Goal: Task Accomplishment & Management: Complete application form

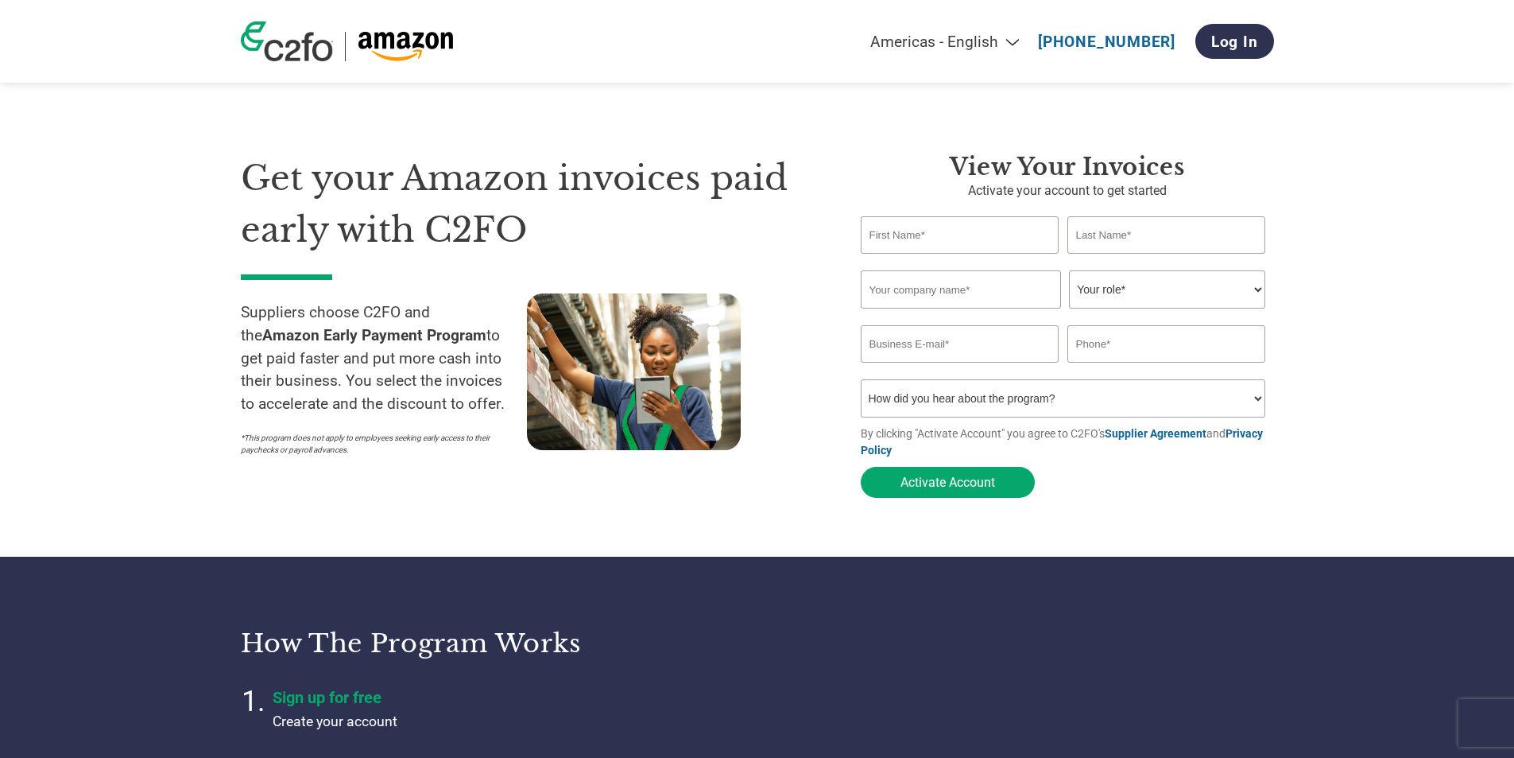
click at [959, 243] on input "text" at bounding box center [960, 234] width 199 height 37
type input "William"
click at [1121, 242] on input "text" at bounding box center [1167, 234] width 199 height 37
type input "Miranda"
click at [916, 289] on input "text" at bounding box center [961, 289] width 200 height 38
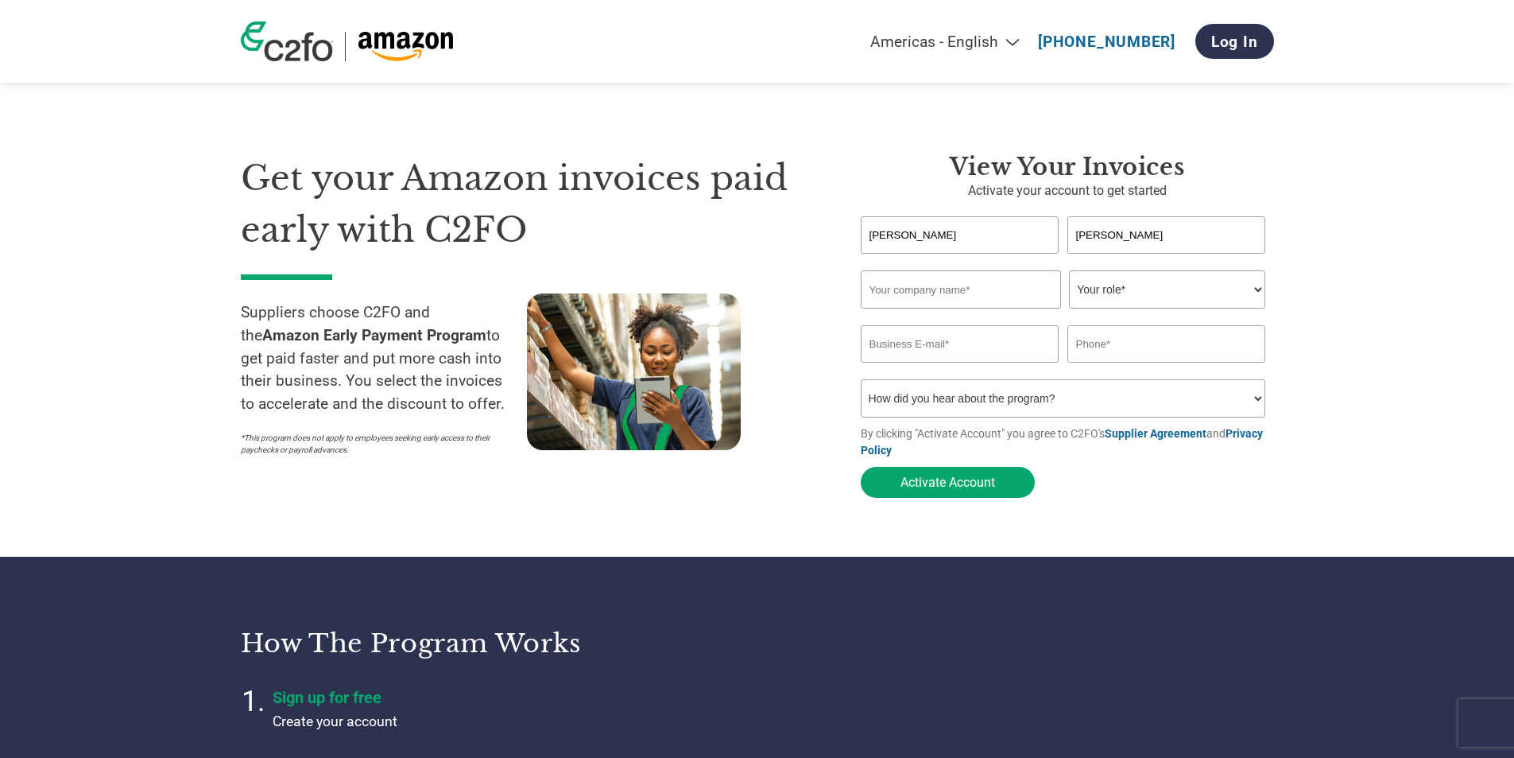
type input "DYNAMIX SAFFOLD GROUP LLC"
click at [1126, 285] on select "Your role* CFO Controller Credit Manager Finance Director Treasurer CEO Preside…" at bounding box center [1167, 289] width 196 height 38
select select "PRESIDENT"
click at [1069, 272] on select "Your role* CFO Controller Credit Manager Finance Director Treasurer CEO Preside…" at bounding box center [1167, 289] width 196 height 38
click at [960, 356] on input "email" at bounding box center [960, 343] width 199 height 37
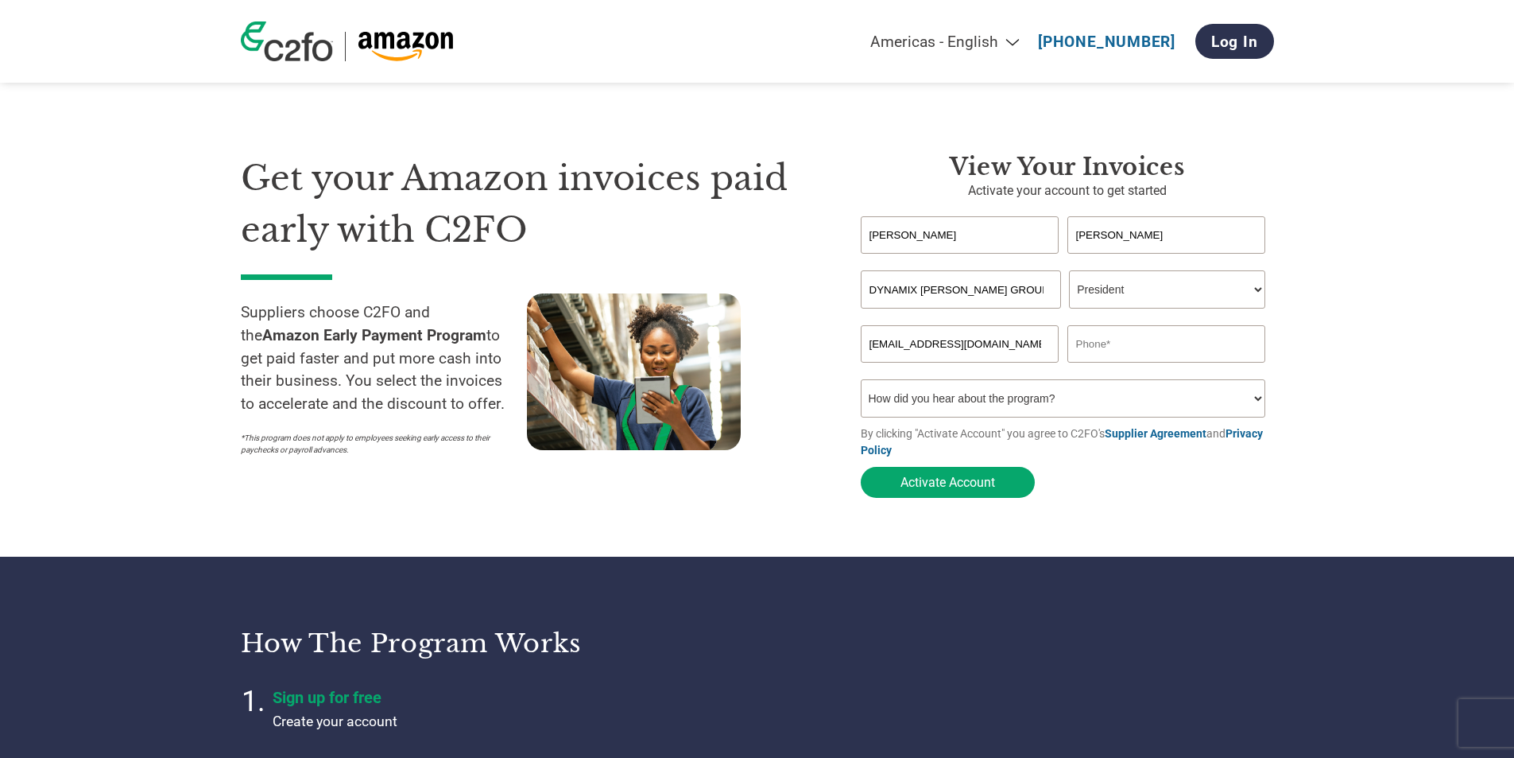
type input "bids@dynamixscaffold.com"
type input "6466991766"
click at [1059, 409] on select "How did you hear about the program? Received a letter Email Social Media Online…" at bounding box center [1063, 398] width 405 height 38
select select "Online Search"
click at [861, 384] on select "How did you hear about the program? Received a letter Email Social Media Online…" at bounding box center [1063, 398] width 405 height 38
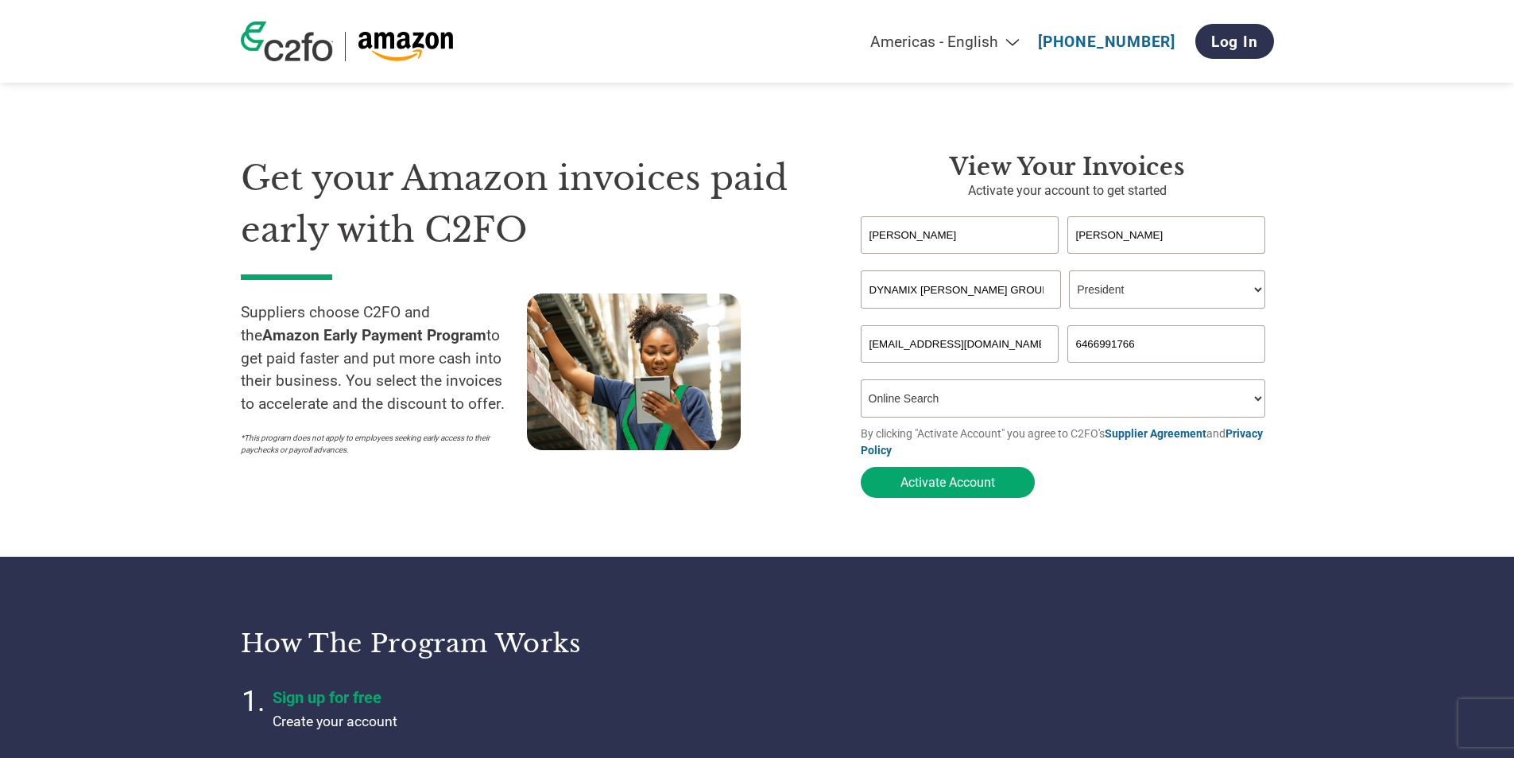
click at [952, 379] on div "Inavlid Email Address Inavlid Phone Number" at bounding box center [1067, 371] width 413 height 17
click at [945, 401] on select "How did you hear about the program? Received a letter Email Social Media Online…" at bounding box center [1063, 398] width 405 height 38
click at [945, 482] on button "Activate Account" at bounding box center [948, 482] width 174 height 31
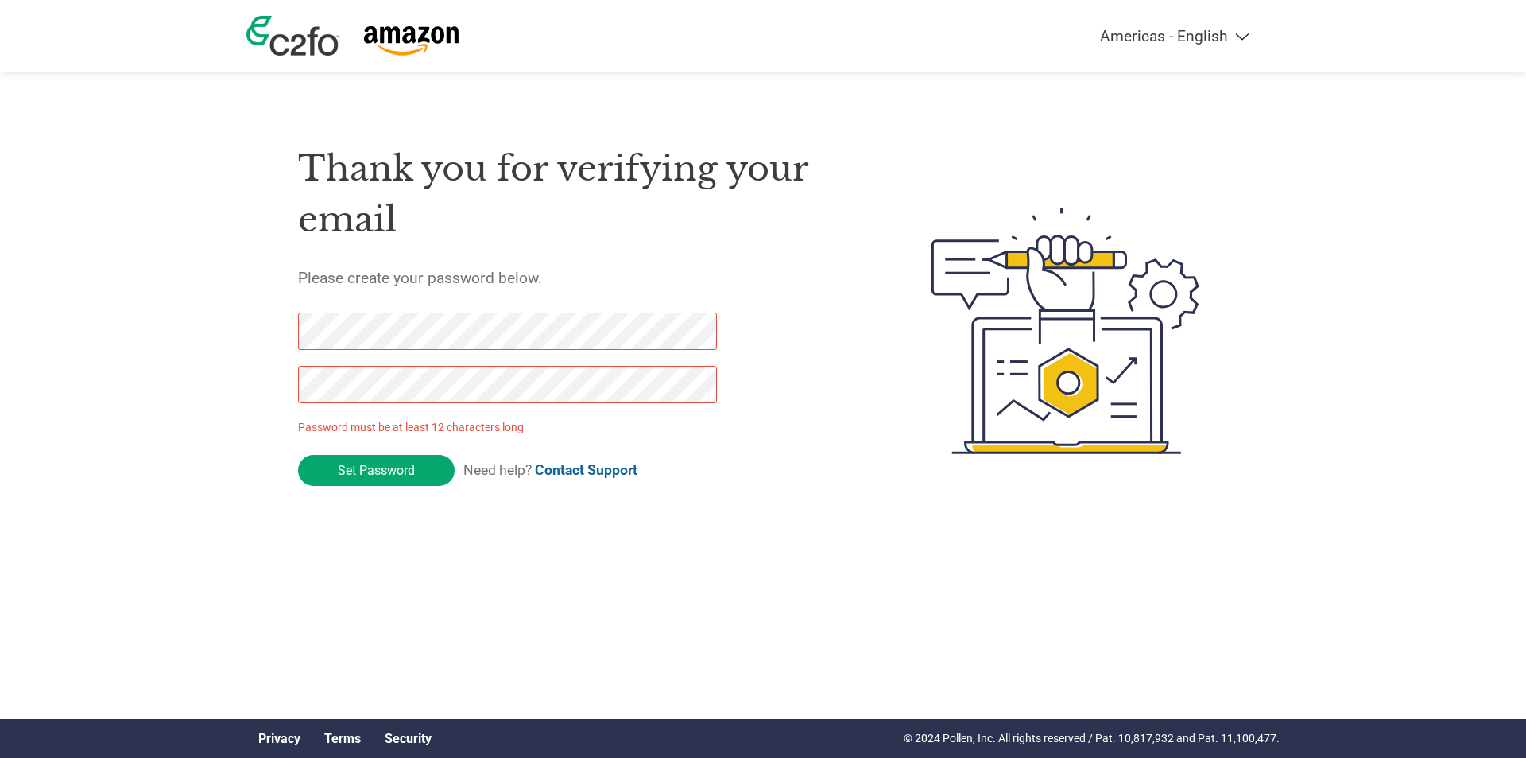
drag, startPoint x: 374, startPoint y: 475, endPoint x: -10, endPoint y: 337, distance: 407.9
click at [0, 337] on html "Americas - English Américas - Español [GEOGRAPHIC_DATA] - Português Amériques -…" at bounding box center [763, 299] width 1526 height 598
click at [362, 472] on input "Set Password" at bounding box center [376, 470] width 157 height 31
